Goal: Task Accomplishment & Management: Use online tool/utility

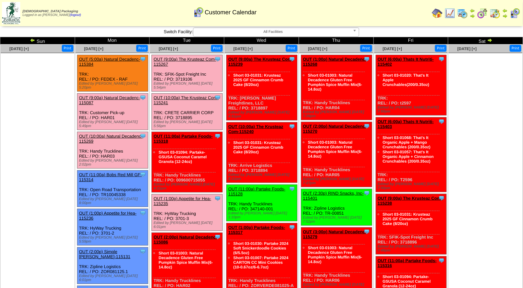
click at [114, 134] on link "OUT (10:00a) Natural Decadenc-115269" at bounding box center [110, 139] width 63 height 10
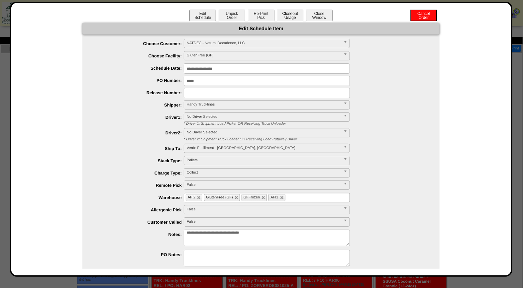
click at [293, 16] on button "Closeout Usage" at bounding box center [290, 16] width 27 height 12
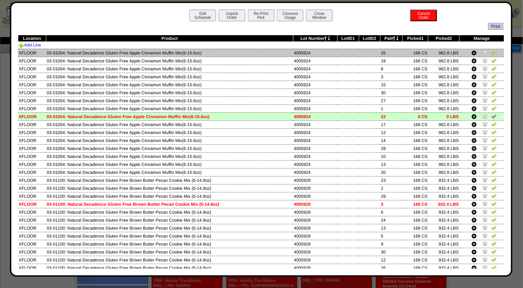
click at [492, 53] on img at bounding box center [494, 52] width 5 height 5
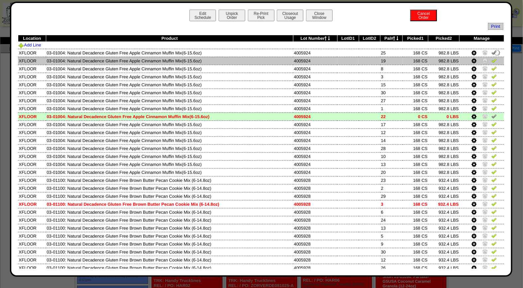
click at [492, 58] on img at bounding box center [494, 60] width 5 height 5
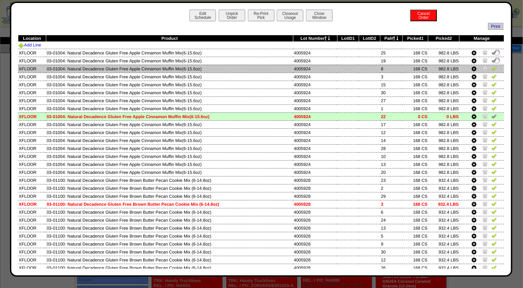
click at [492, 68] on img at bounding box center [494, 68] width 5 height 5
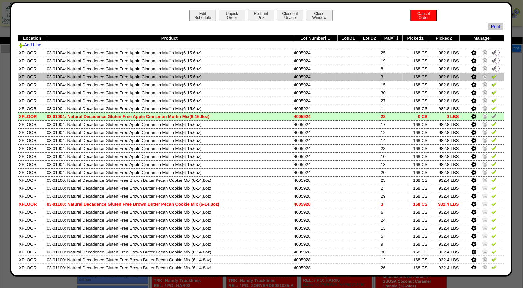
click at [492, 77] on img at bounding box center [494, 76] width 5 height 5
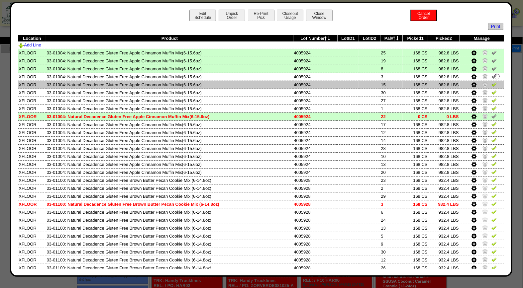
click at [492, 84] on img at bounding box center [494, 84] width 5 height 5
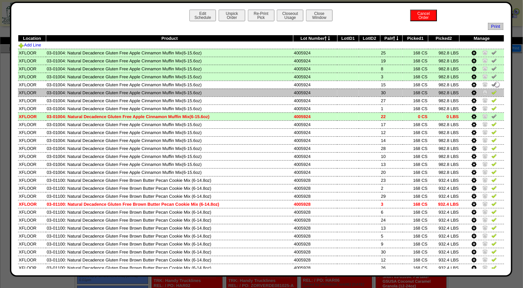
drag, startPoint x: 490, startPoint y: 91, endPoint x: 489, endPoint y: 99, distance: 8.0
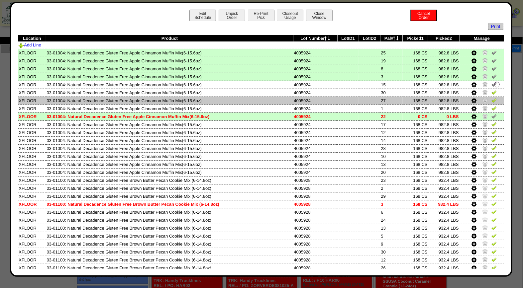
click at [492, 91] on img at bounding box center [494, 92] width 5 height 5
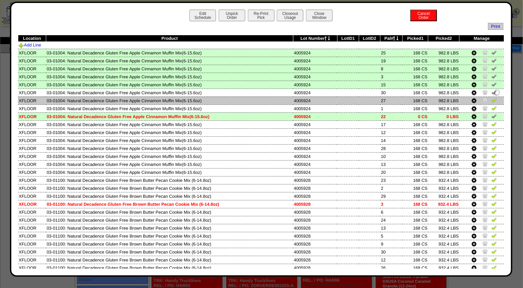
click at [492, 101] on img at bounding box center [494, 100] width 5 height 5
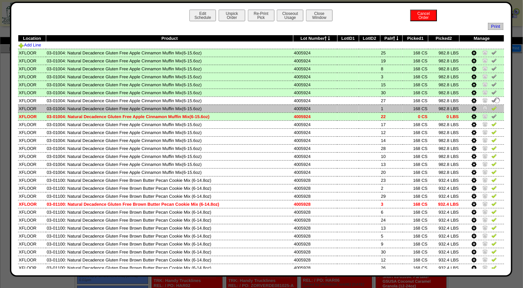
click at [492, 109] on img at bounding box center [494, 108] width 5 height 5
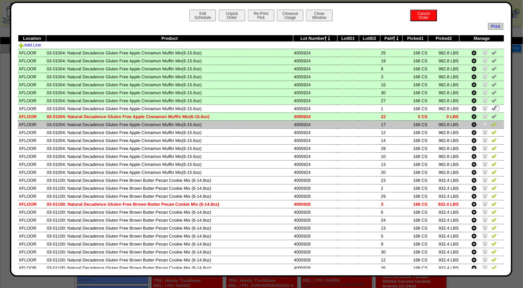
click at [492, 122] on img at bounding box center [494, 124] width 5 height 5
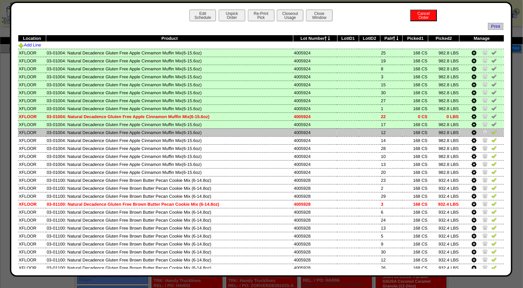
click at [492, 130] on img at bounding box center [494, 132] width 5 height 5
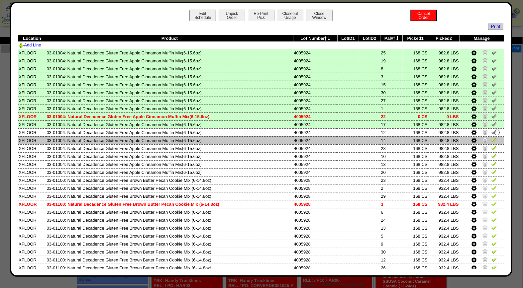
click at [492, 138] on img at bounding box center [494, 140] width 5 height 5
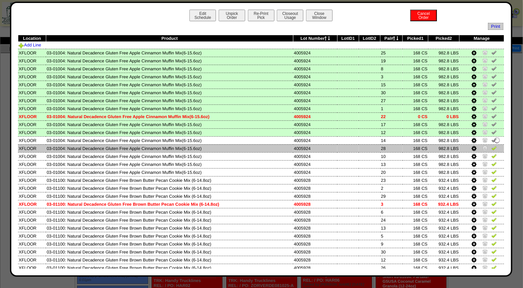
click at [492, 146] on img at bounding box center [494, 148] width 5 height 5
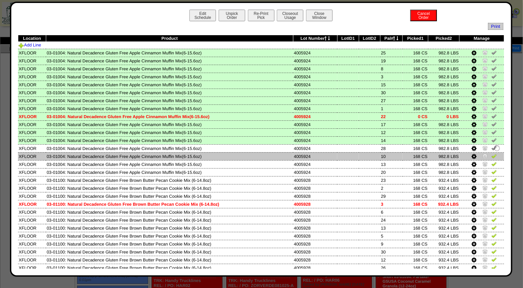
click at [492, 157] on link at bounding box center [494, 157] width 5 height 5
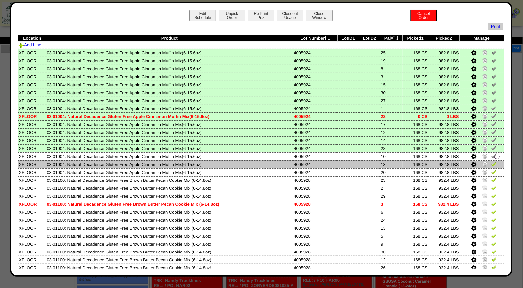
click at [492, 162] on img at bounding box center [494, 164] width 5 height 5
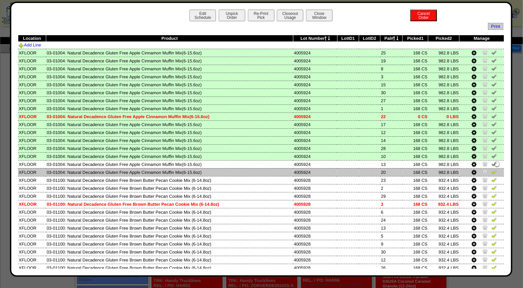
click at [492, 170] on img at bounding box center [494, 171] width 5 height 5
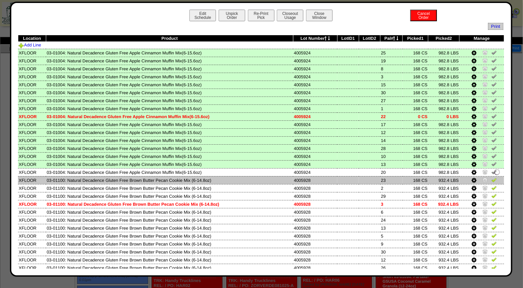
click at [492, 178] on img at bounding box center [494, 179] width 5 height 5
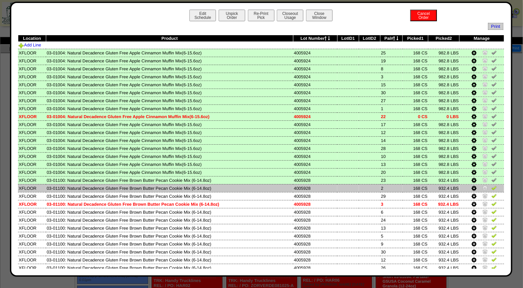
click at [492, 188] on img at bounding box center [494, 187] width 5 height 5
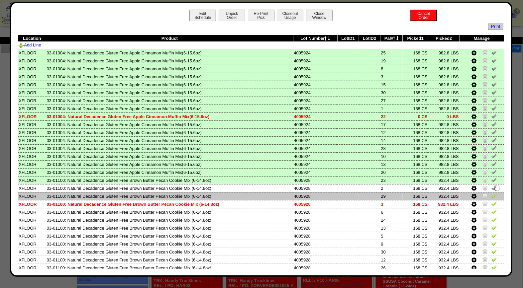
click at [492, 194] on img at bounding box center [494, 195] width 5 height 5
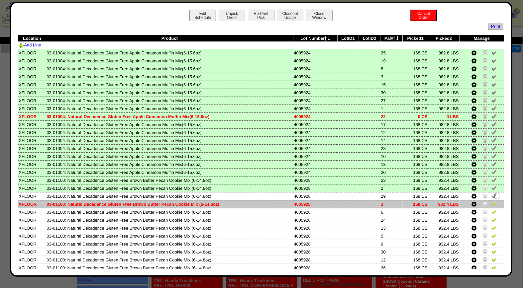
click at [492, 204] on link at bounding box center [494, 205] width 5 height 5
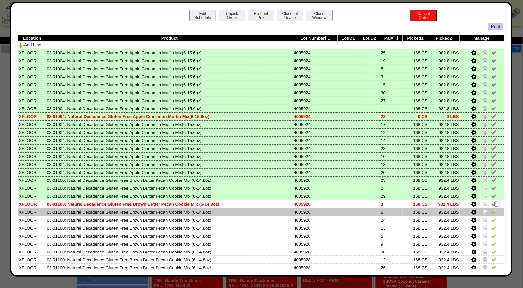
click at [492, 210] on img at bounding box center [494, 211] width 5 height 5
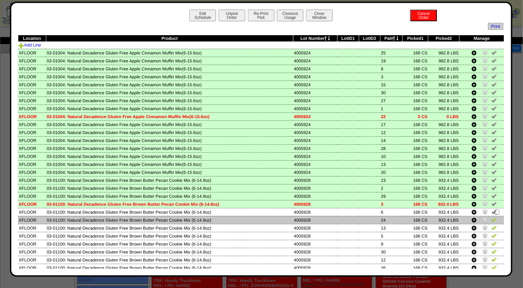
click at [492, 218] on img at bounding box center [494, 219] width 5 height 5
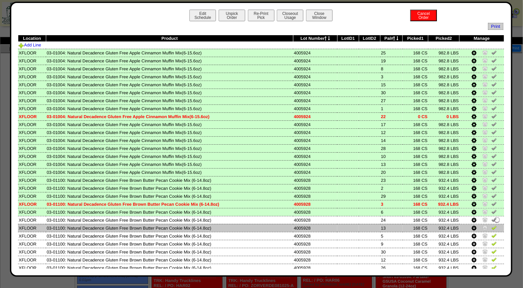
click at [492, 225] on img at bounding box center [494, 227] width 5 height 5
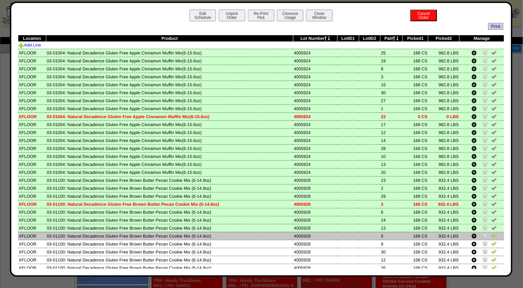
click at [492, 234] on img at bounding box center [494, 235] width 5 height 5
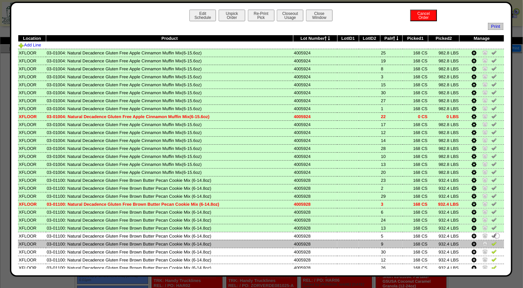
click at [492, 242] on img at bounding box center [494, 243] width 5 height 5
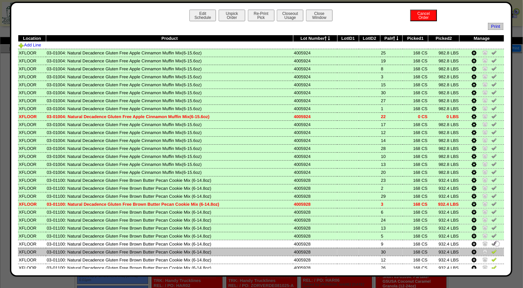
click at [492, 249] on img at bounding box center [494, 251] width 5 height 5
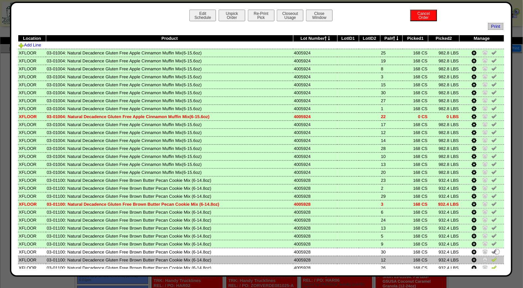
click at [492, 257] on img at bounding box center [494, 259] width 5 height 5
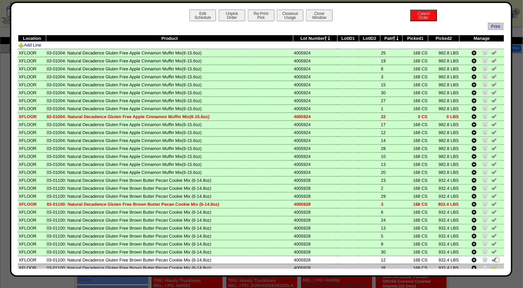
click at [492, 265] on img at bounding box center [494, 267] width 5 height 5
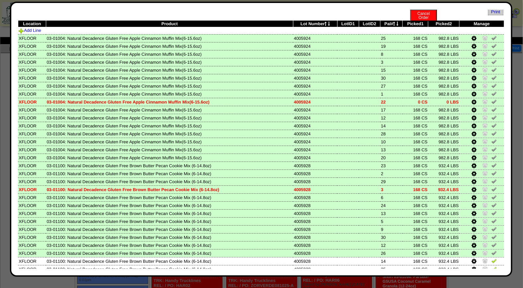
scroll to position [40, 0]
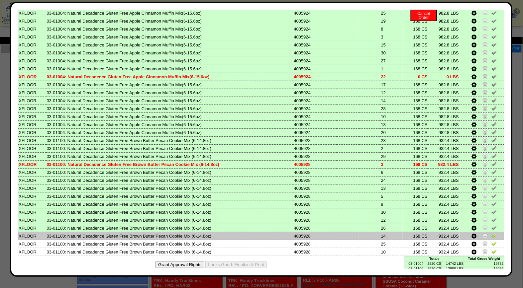
click at [492, 233] on img at bounding box center [494, 235] width 5 height 5
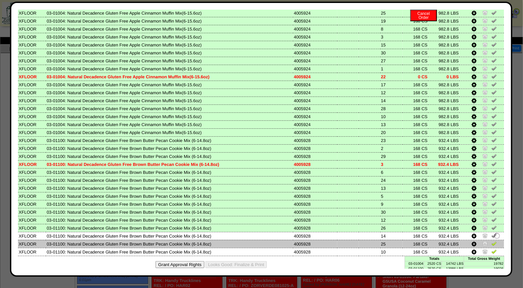
click at [492, 241] on img at bounding box center [494, 243] width 5 height 5
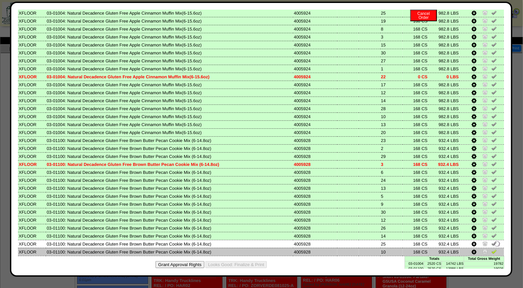
click at [492, 249] on img at bounding box center [494, 251] width 5 height 5
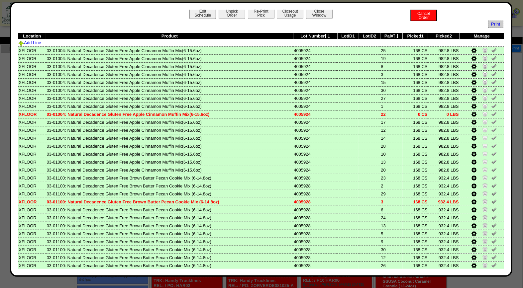
scroll to position [0, 0]
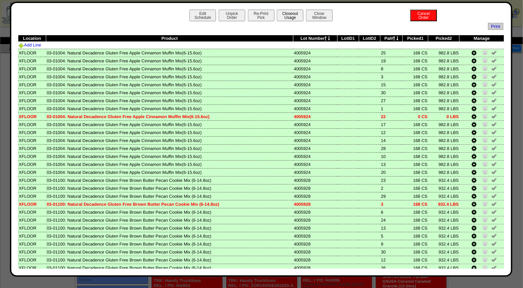
click at [281, 14] on button "Closeout Usage" at bounding box center [290, 16] width 27 height 12
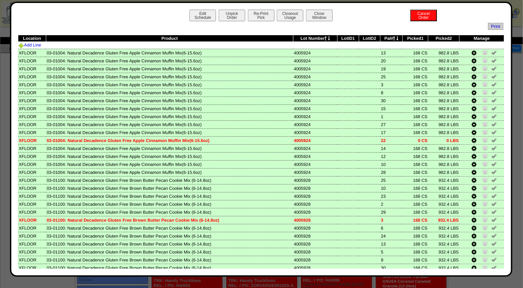
scroll to position [40, 0]
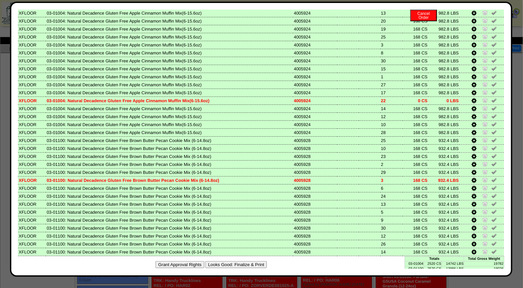
click at [227, 262] on button "Looks Good: Finalize & Print" at bounding box center [235, 265] width 61 height 7
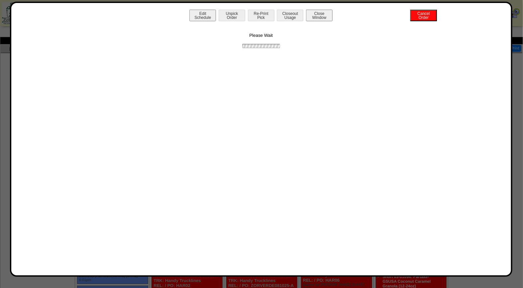
scroll to position [0, 0]
click at [264, 12] on button "Print BOL" at bounding box center [261, 16] width 27 height 12
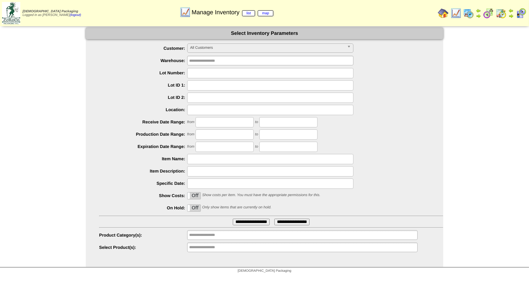
click at [200, 70] on input "text" at bounding box center [270, 73] width 166 height 10
type input "*******"
click at [233, 219] on input "**********" at bounding box center [251, 222] width 37 height 7
